Goal: Task Accomplishment & Management: Use online tool/utility

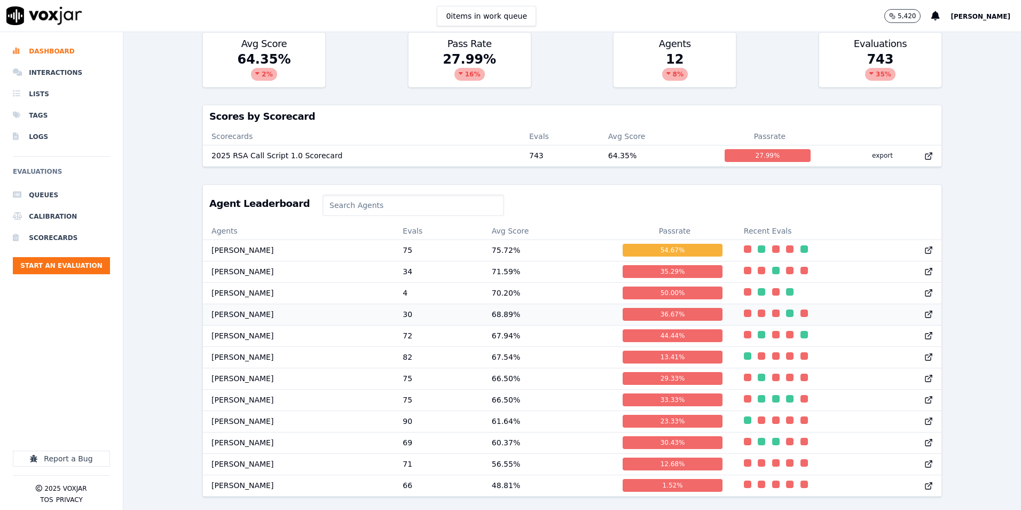
scroll to position [1, 0]
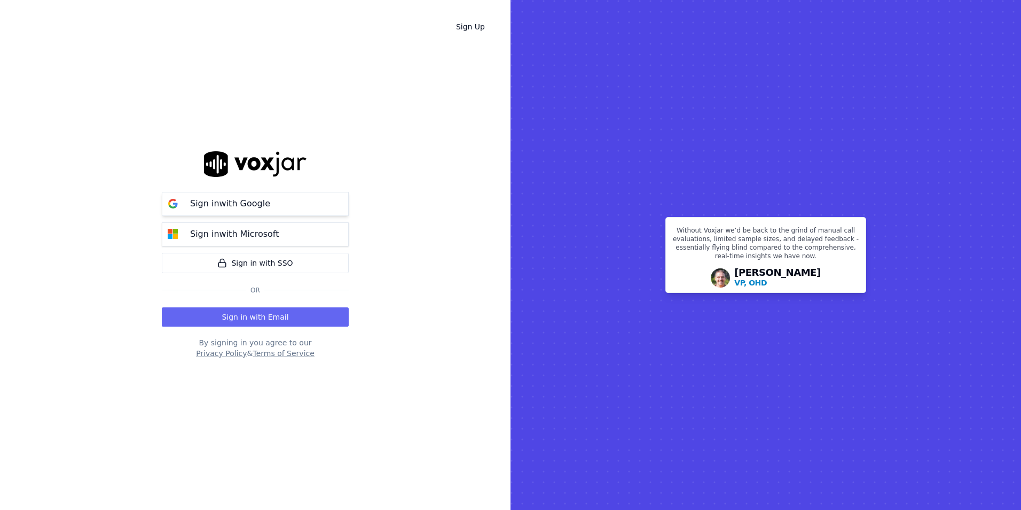
click at [254, 198] on p "Sign in with Google" at bounding box center [230, 203] width 80 height 13
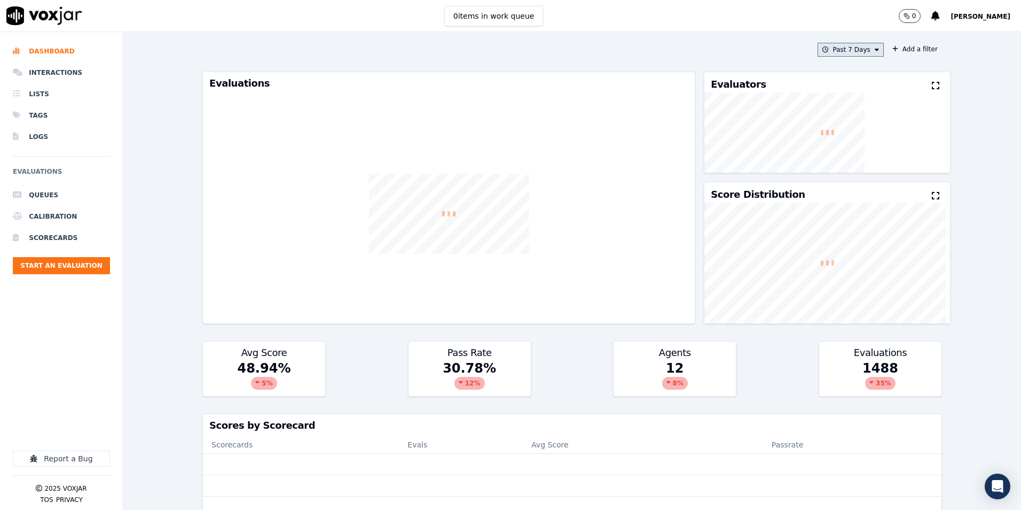
click at [862, 48] on button "Past 7 Days" at bounding box center [851, 50] width 66 height 14
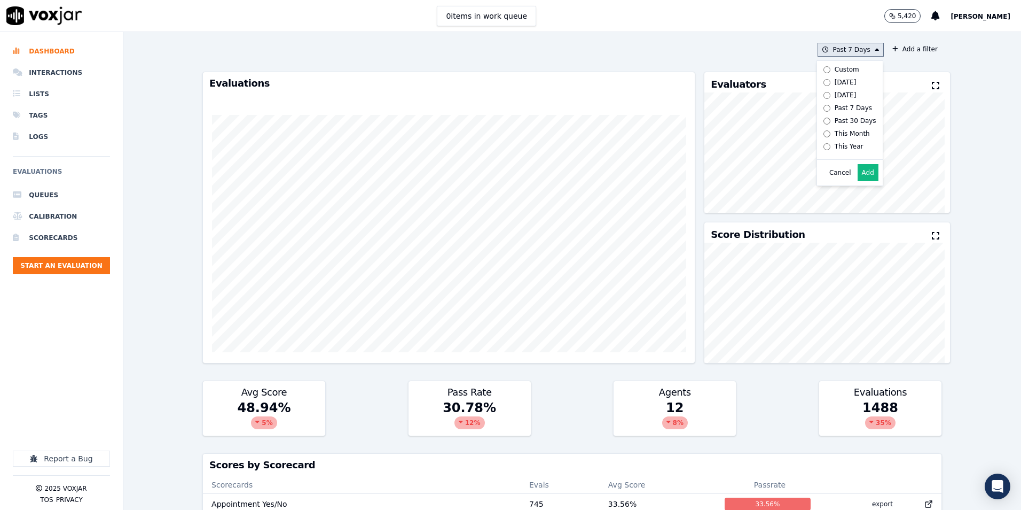
click at [835, 130] on div "This Month" at bounding box center [852, 133] width 35 height 9
click at [892, 50] on button "Add a filter" at bounding box center [915, 49] width 54 height 13
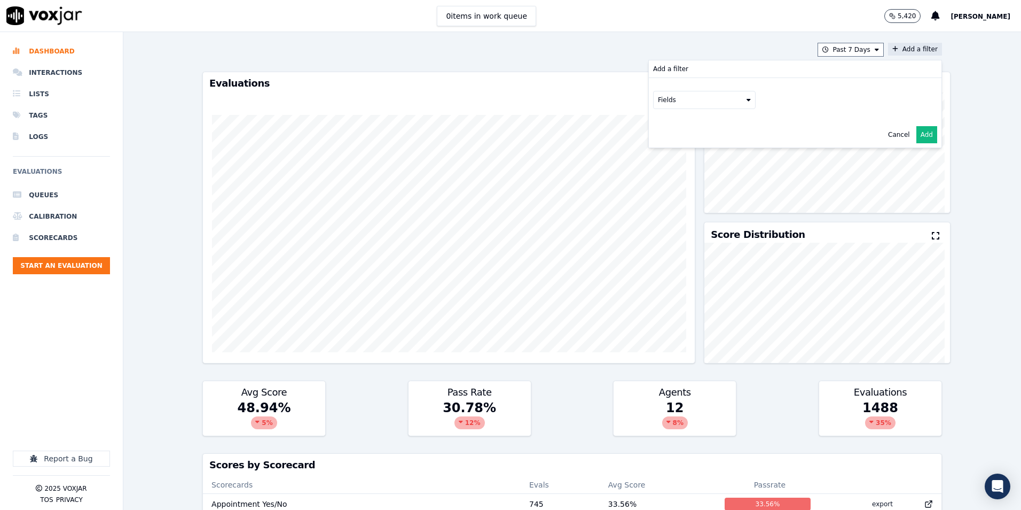
click at [699, 105] on button "Fields" at bounding box center [704, 100] width 103 height 18
click at [656, 201] on label "scorecard" at bounding box center [704, 207] width 97 height 13
click at [694, 119] on button "Fields" at bounding box center [717, 122] width 103 height 18
click at [684, 140] on div "title" at bounding box center [690, 140] width 12 height 9
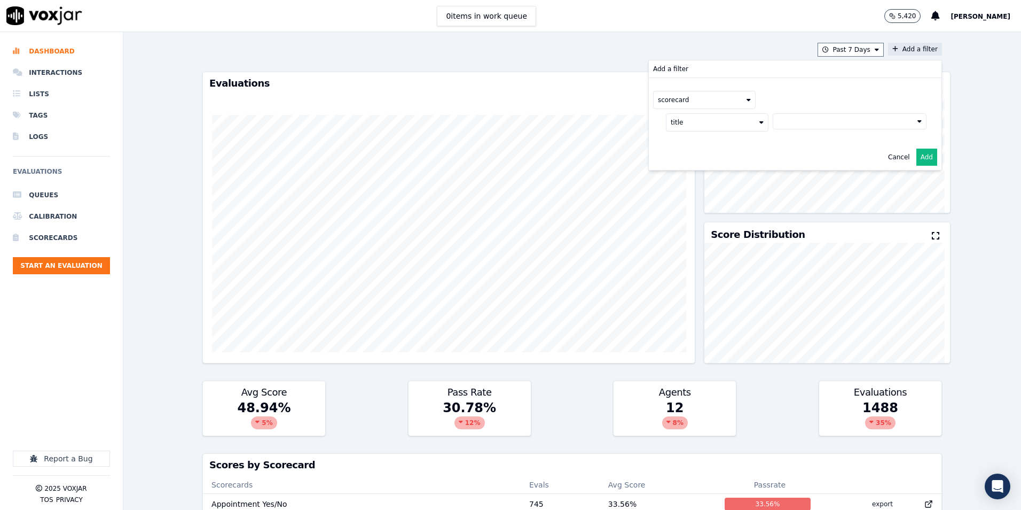
click at [802, 123] on button at bounding box center [850, 121] width 154 height 16
click at [785, 164] on label "2025 RSA Call Script 1.0 Scorecard" at bounding box center [850, 158] width 144 height 13
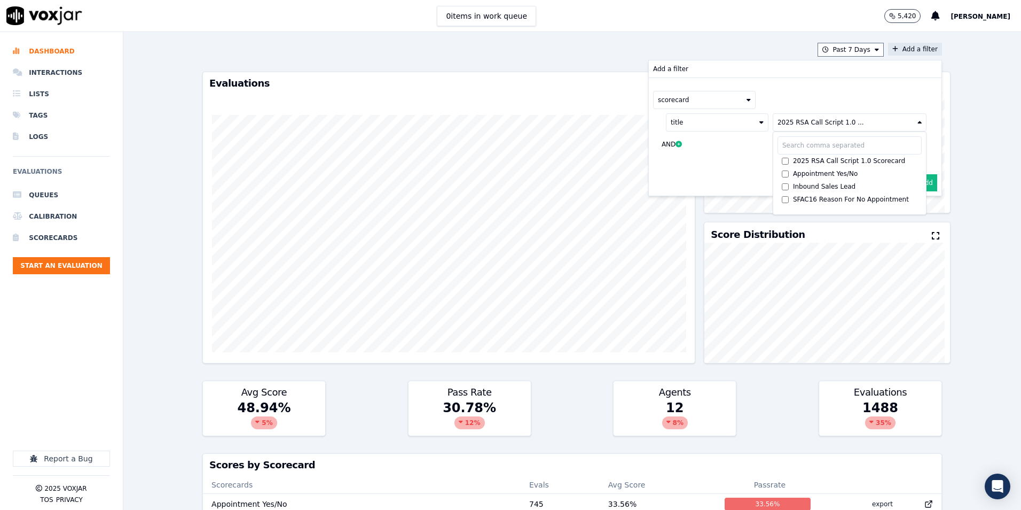
click at [922, 181] on button "Add" at bounding box center [927, 182] width 21 height 17
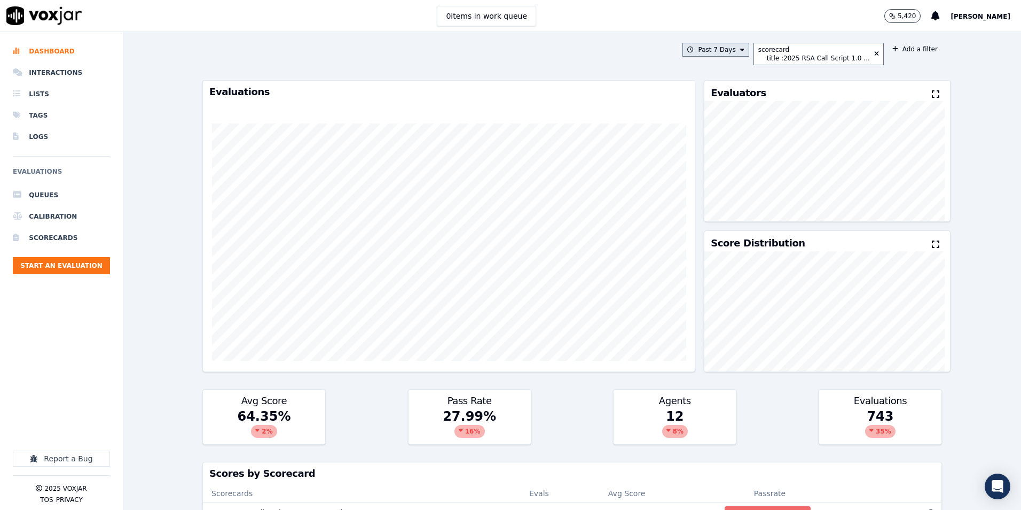
click at [717, 45] on button "Past 7 Days" at bounding box center [716, 50] width 66 height 14
click at [728, 181] on button "Add" at bounding box center [733, 172] width 21 height 17
